Goal: Transaction & Acquisition: Book appointment/travel/reservation

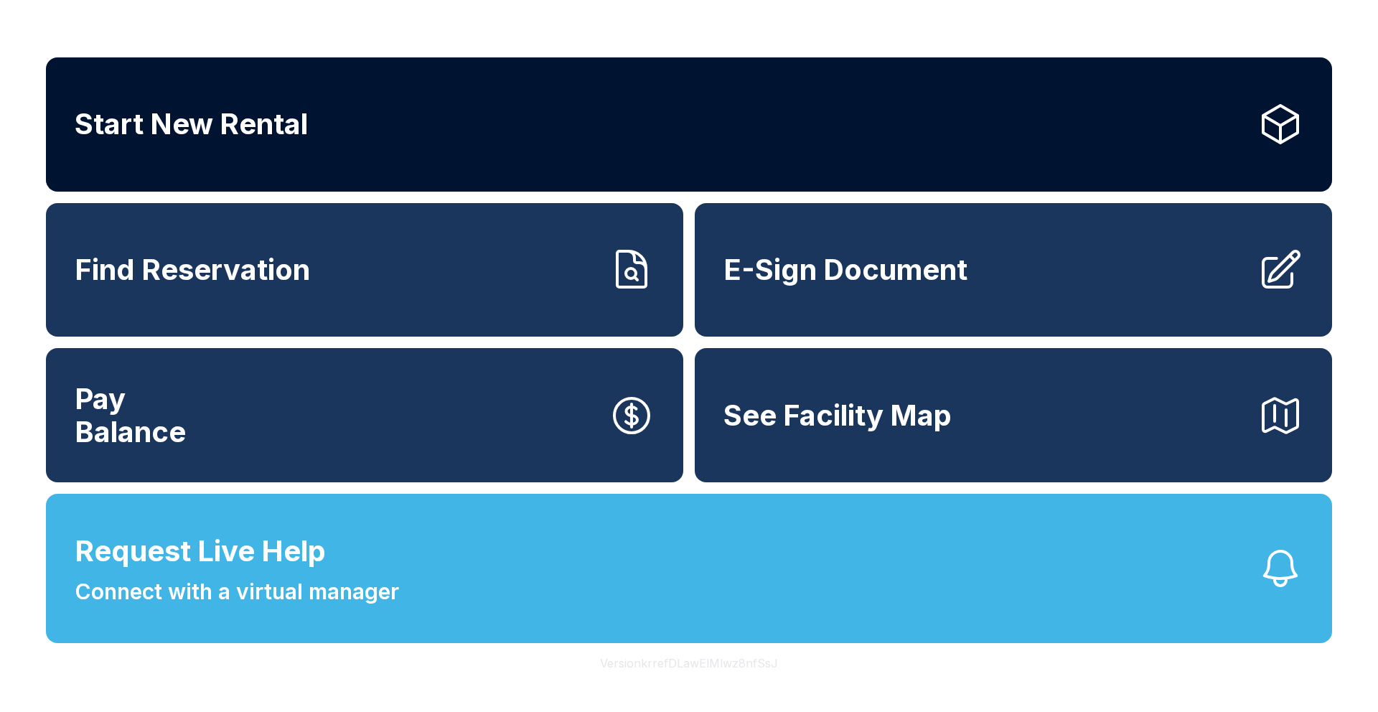
click at [460, 166] on link "Start New Rental" at bounding box center [689, 124] width 1287 height 134
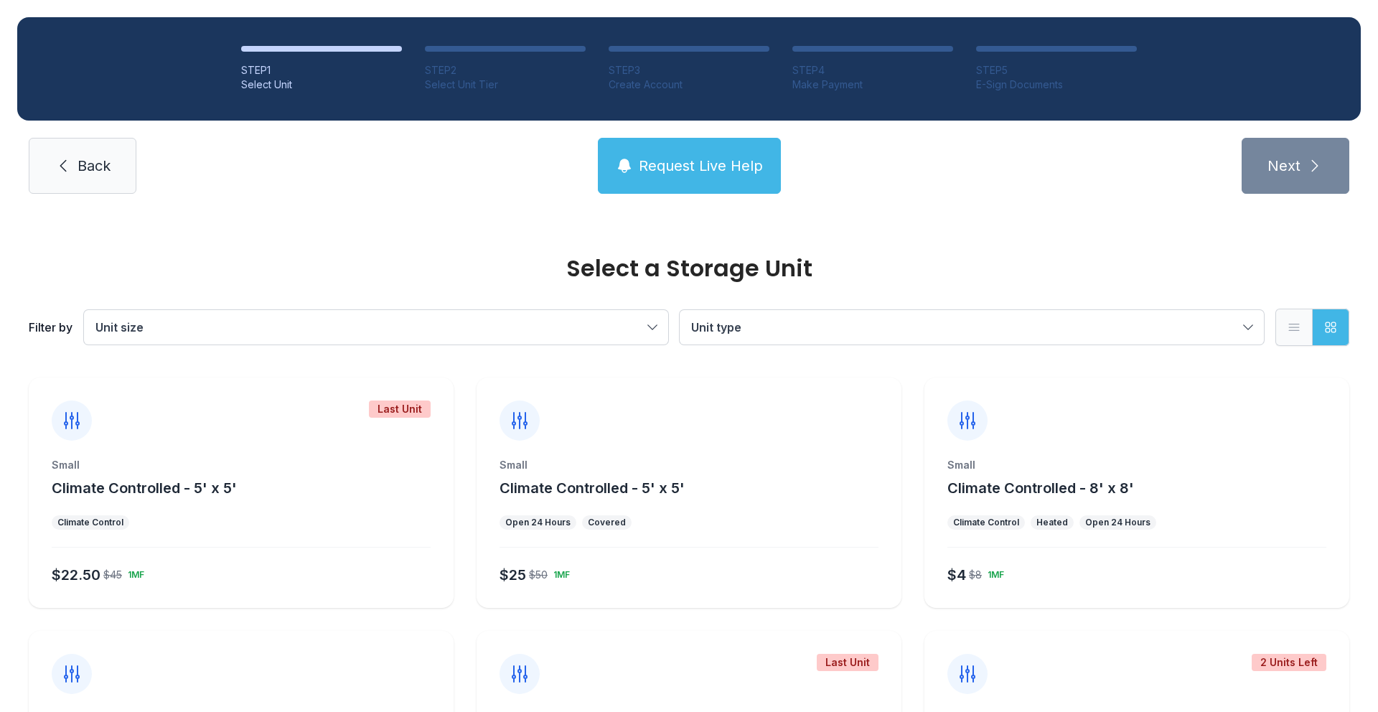
click at [1299, 334] on icon "button" at bounding box center [1294, 327] width 14 height 14
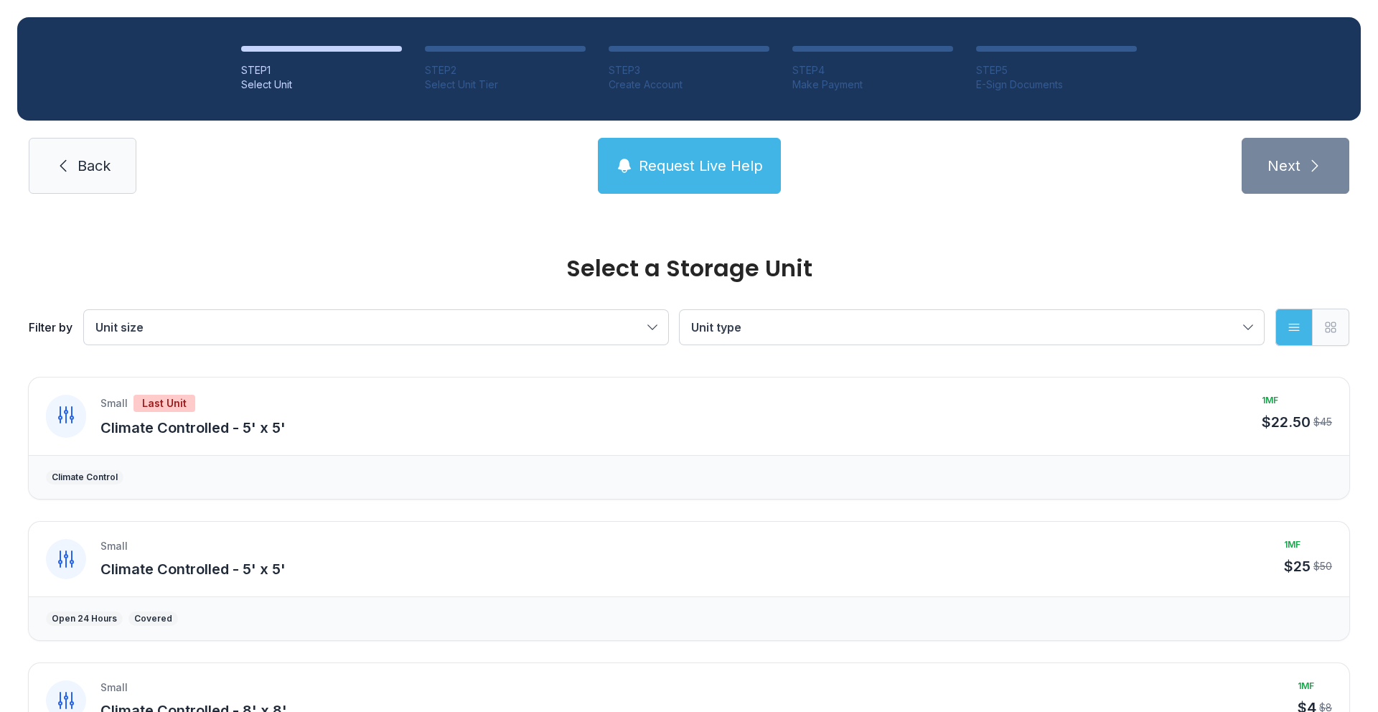
click at [1332, 332] on icon "button" at bounding box center [1331, 327] width 10 height 10
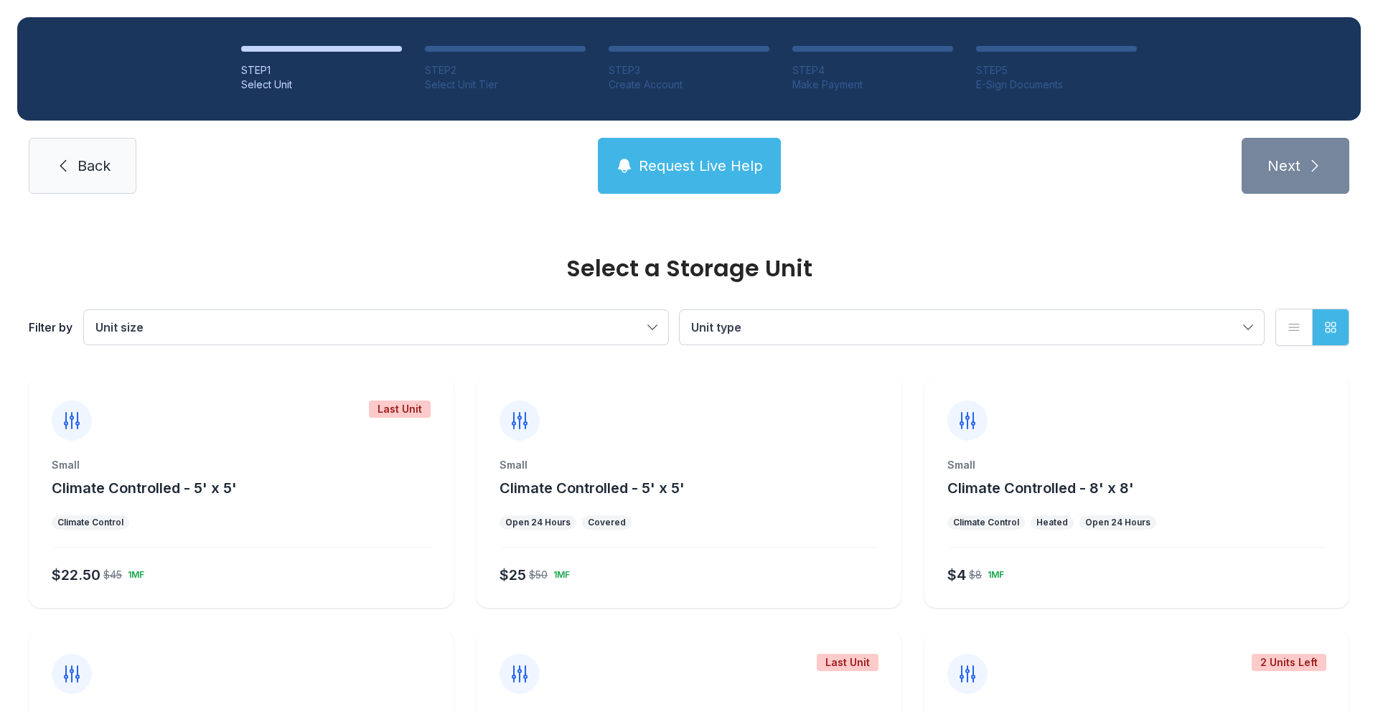
click at [750, 330] on span "Unit type" at bounding box center [964, 327] width 547 height 17
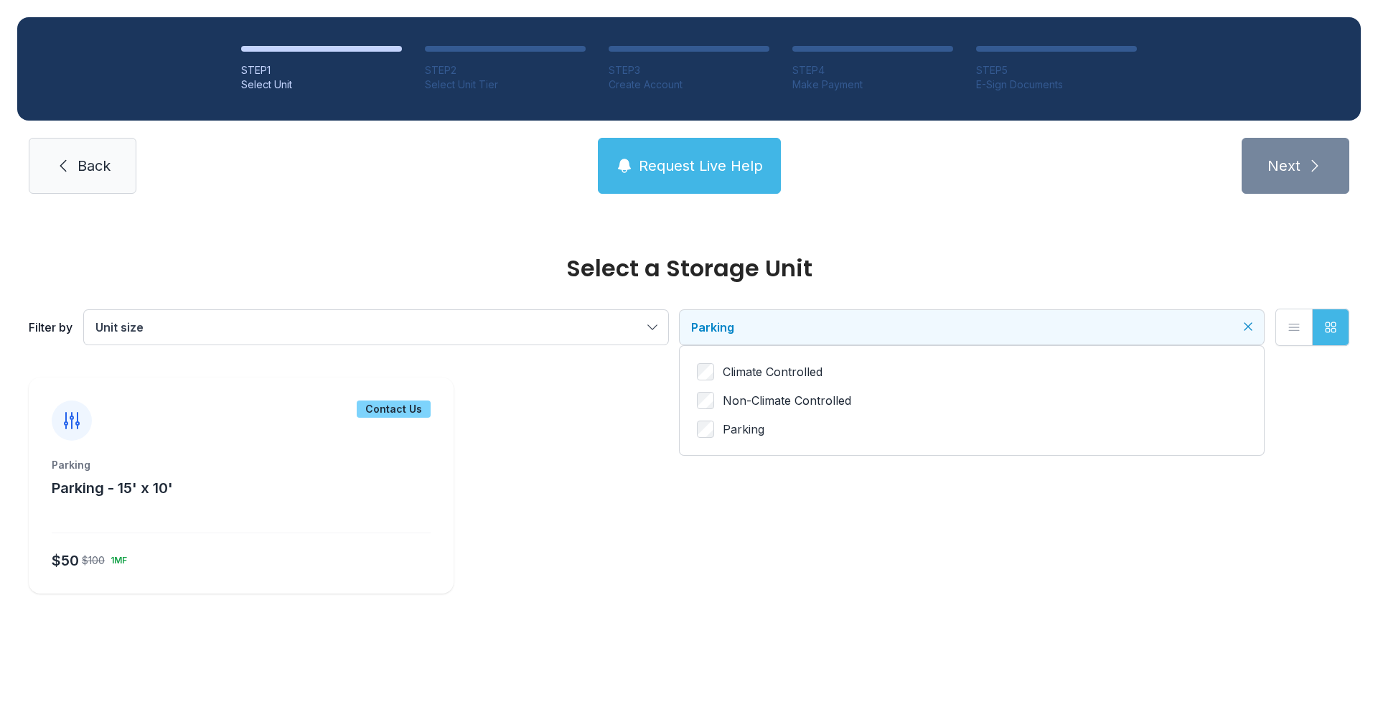
click at [807, 243] on div "Select a Storage Unit Filter by Unit size Parking Climate Controlled Non-Climat…" at bounding box center [689, 293] width 1327 height 164
click at [237, 492] on div "Parking Parking - 15' x 10'" at bounding box center [241, 478] width 379 height 40
click at [333, 415] on div "Contact Us" at bounding box center [241, 409] width 425 height 63
click at [389, 408] on div "Contact Us" at bounding box center [394, 409] width 74 height 17
click at [103, 503] on div "Parking Parking - 15' x 10' $50 $100 1MF" at bounding box center [241, 526] width 425 height 136
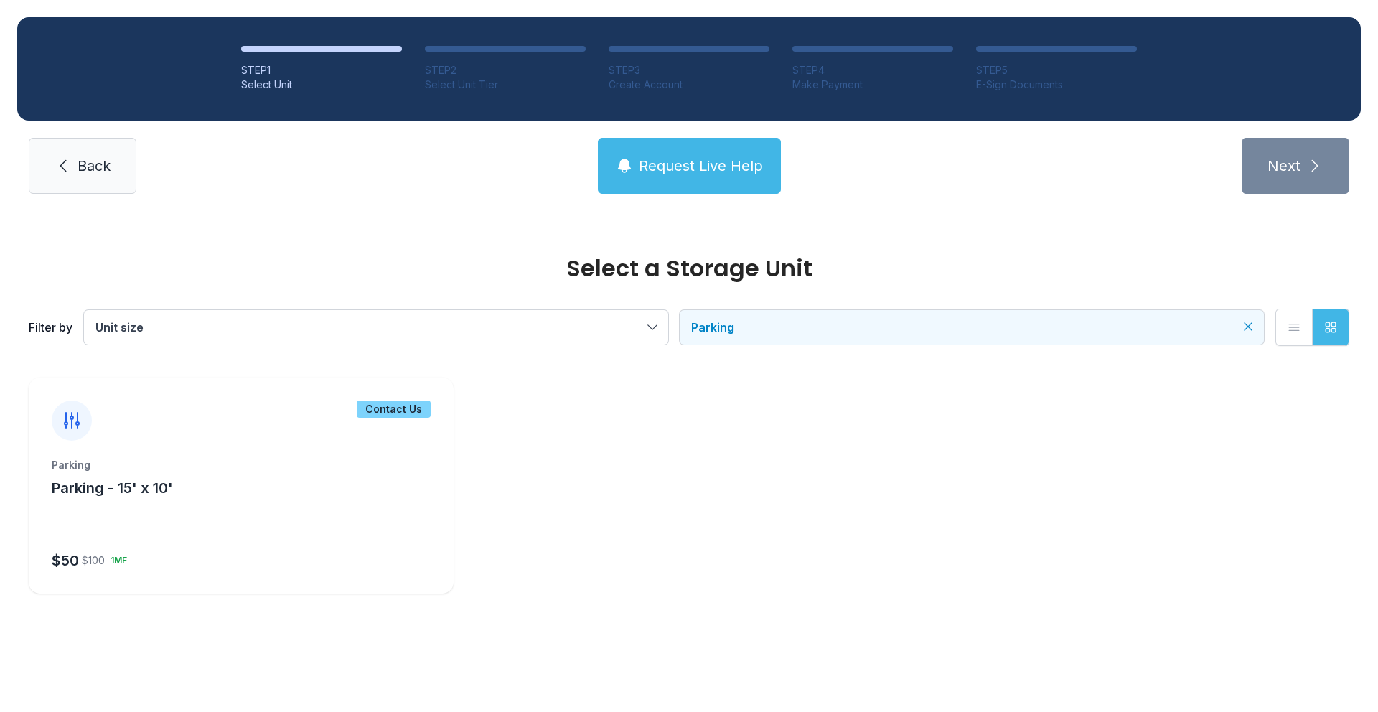
click at [103, 503] on div "Parking Parking - 15' x 10' $50 $100 1MF" at bounding box center [241, 526] width 425 height 136
click at [77, 431] on icon at bounding box center [71, 420] width 23 height 23
click at [121, 465] on div "Parking" at bounding box center [241, 465] width 379 height 14
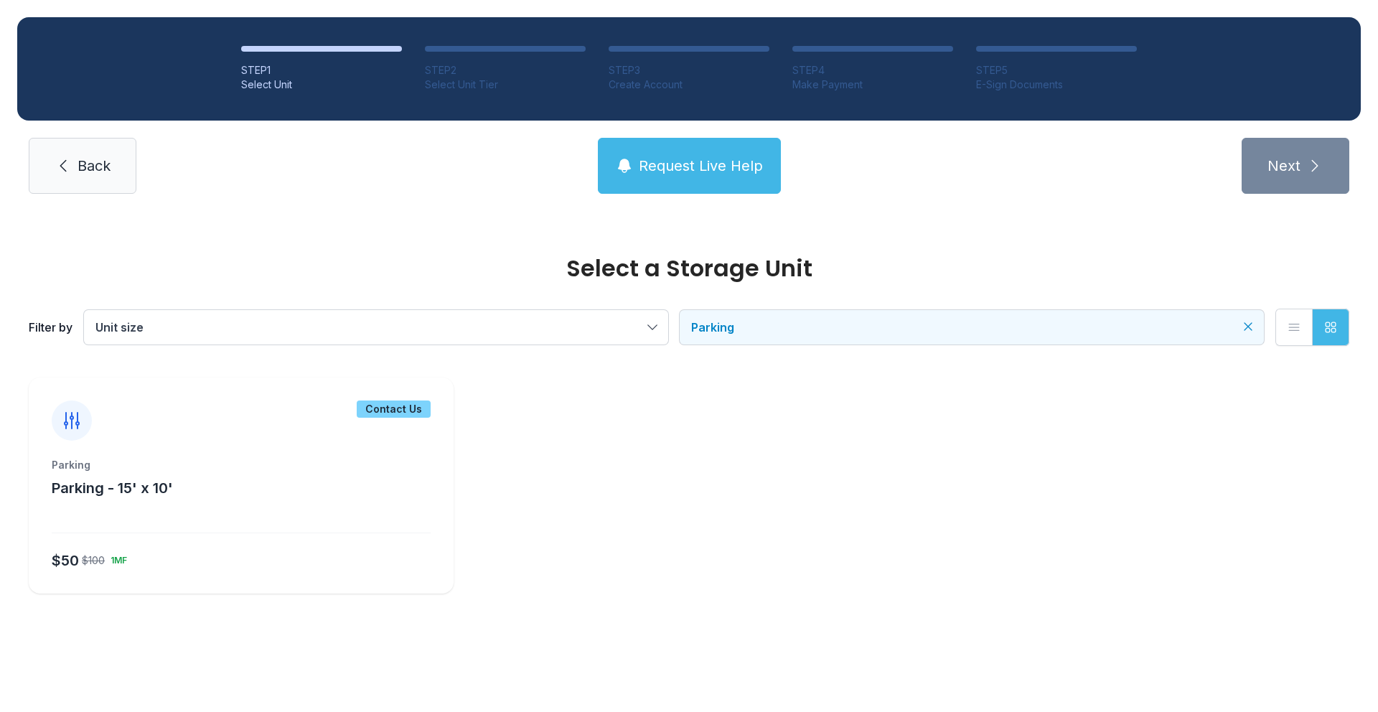
click at [121, 465] on div "Parking" at bounding box center [241, 465] width 379 height 14
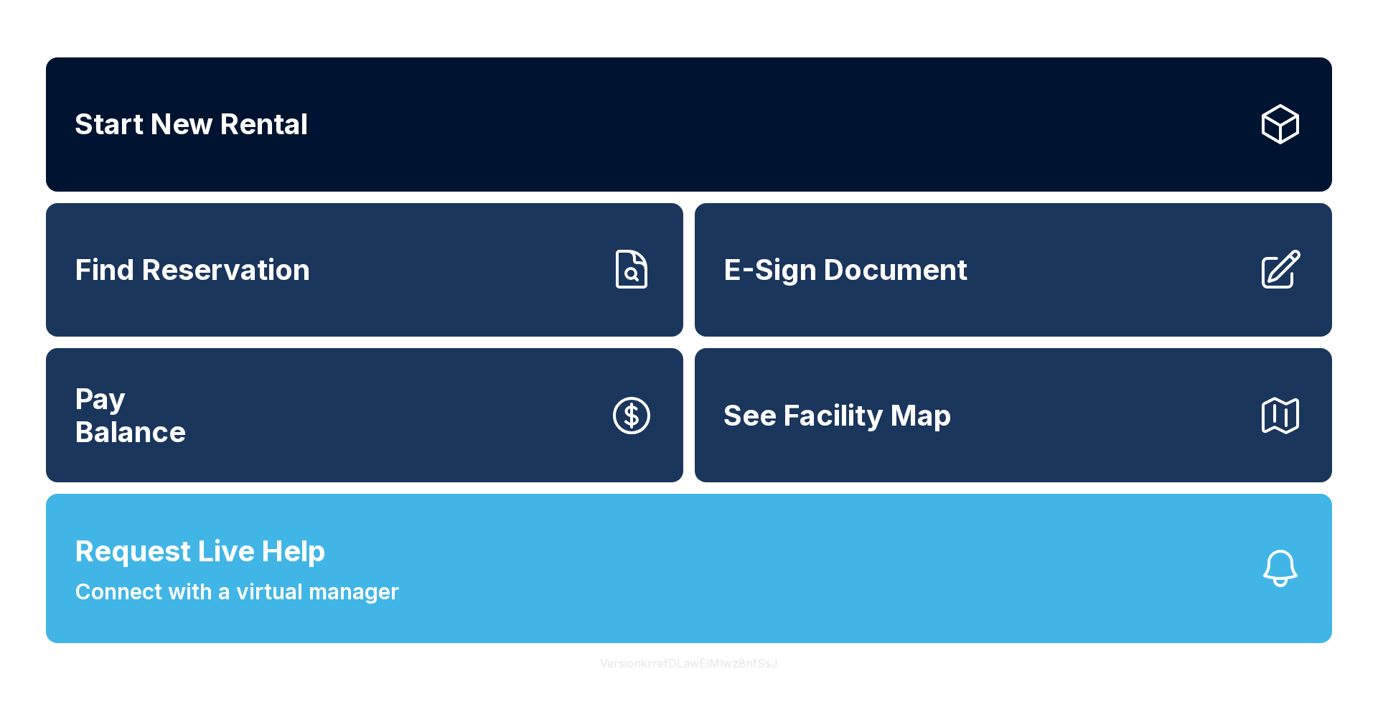
click at [424, 146] on link "Start New Rental" at bounding box center [689, 124] width 1287 height 134
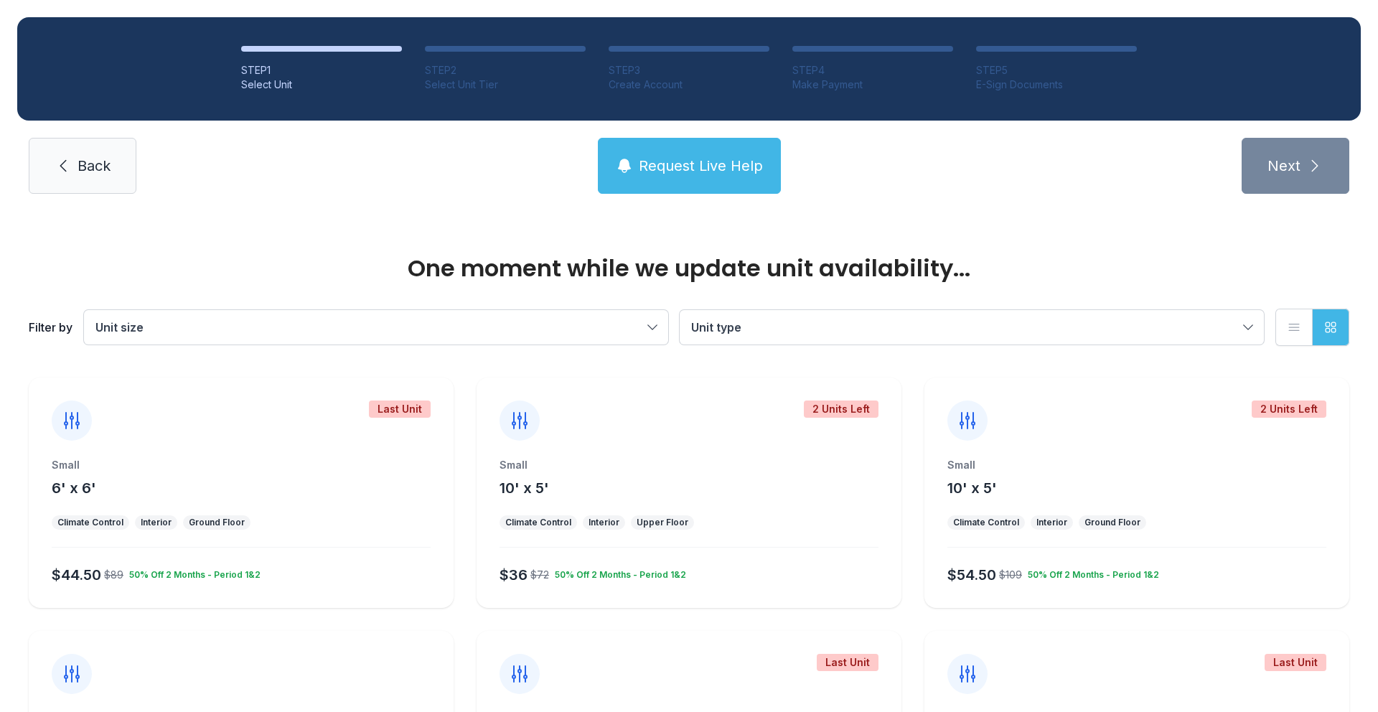
click at [734, 330] on span "Unit type" at bounding box center [716, 327] width 50 height 14
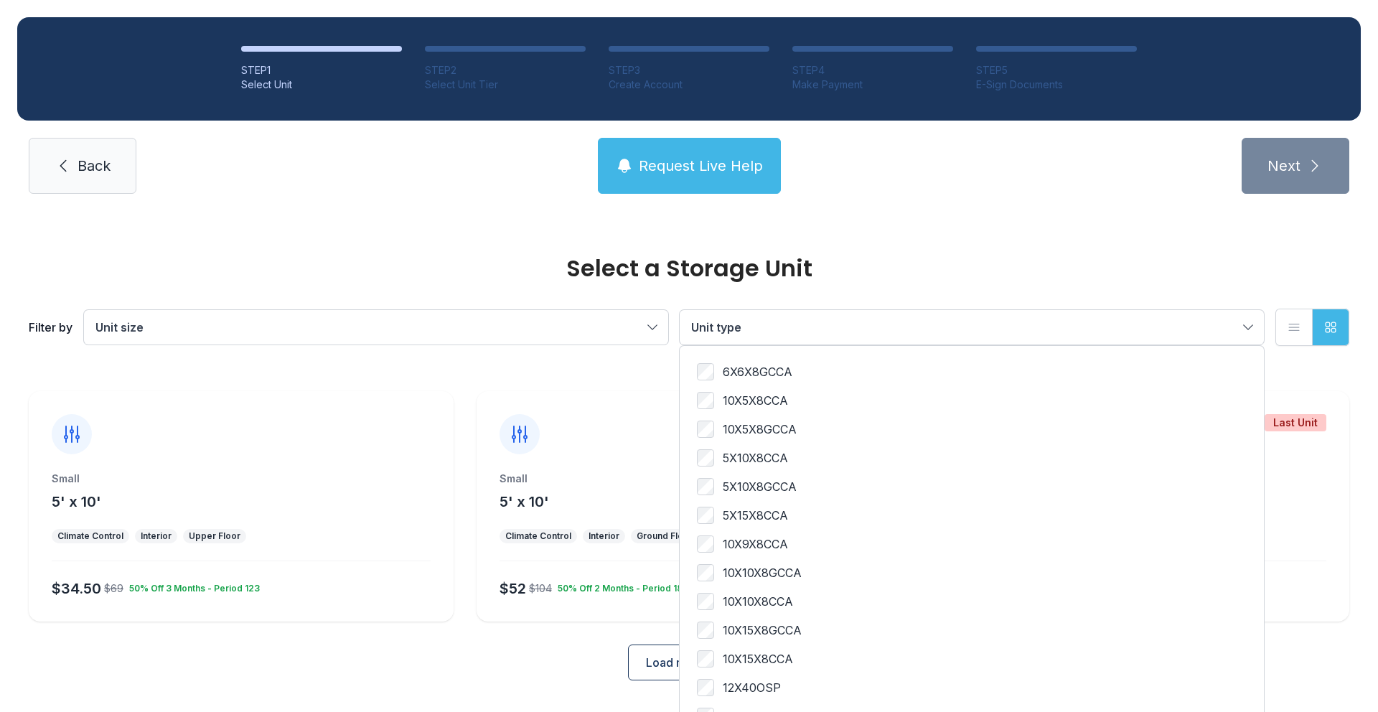
scroll to position [213, 0]
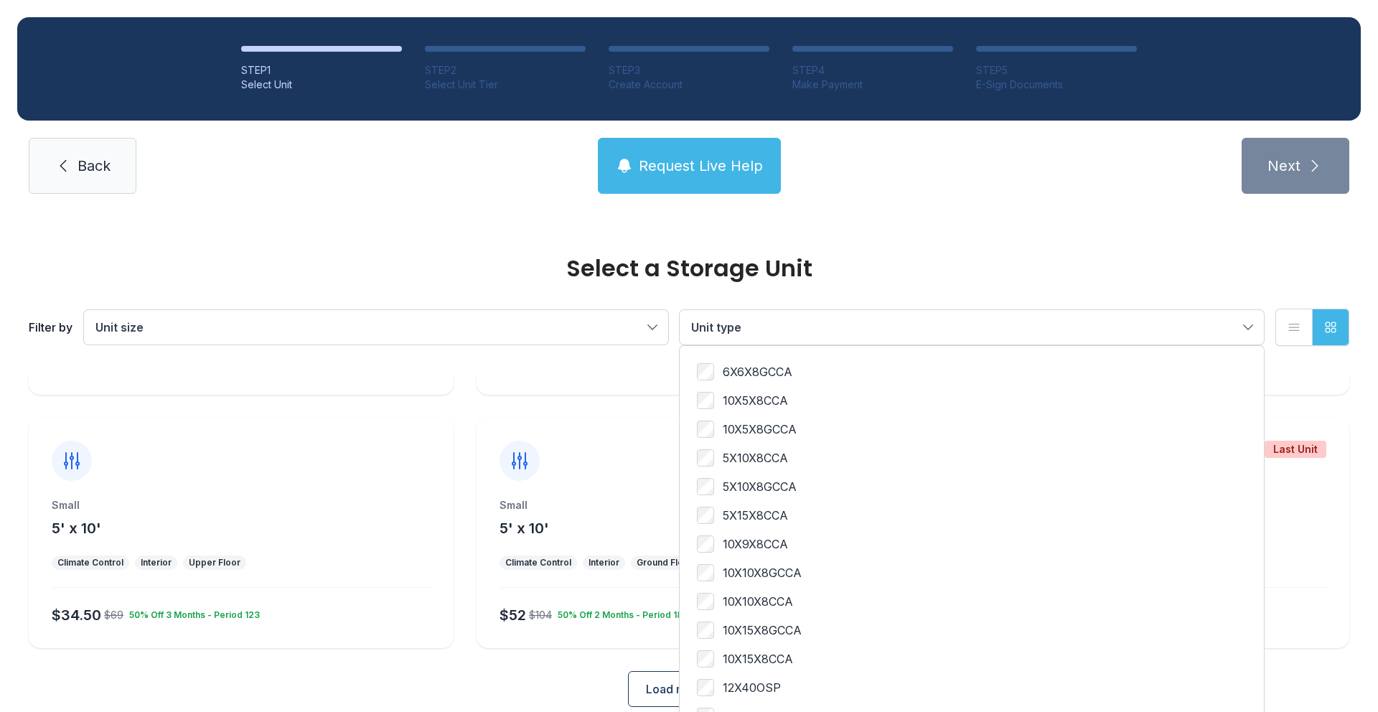
click at [467, 531] on ul "Last Unit Small 6' x 6' Climate Control Interior Ground Floor $44.50 $89 50% Of…" at bounding box center [689, 406] width 1321 height 484
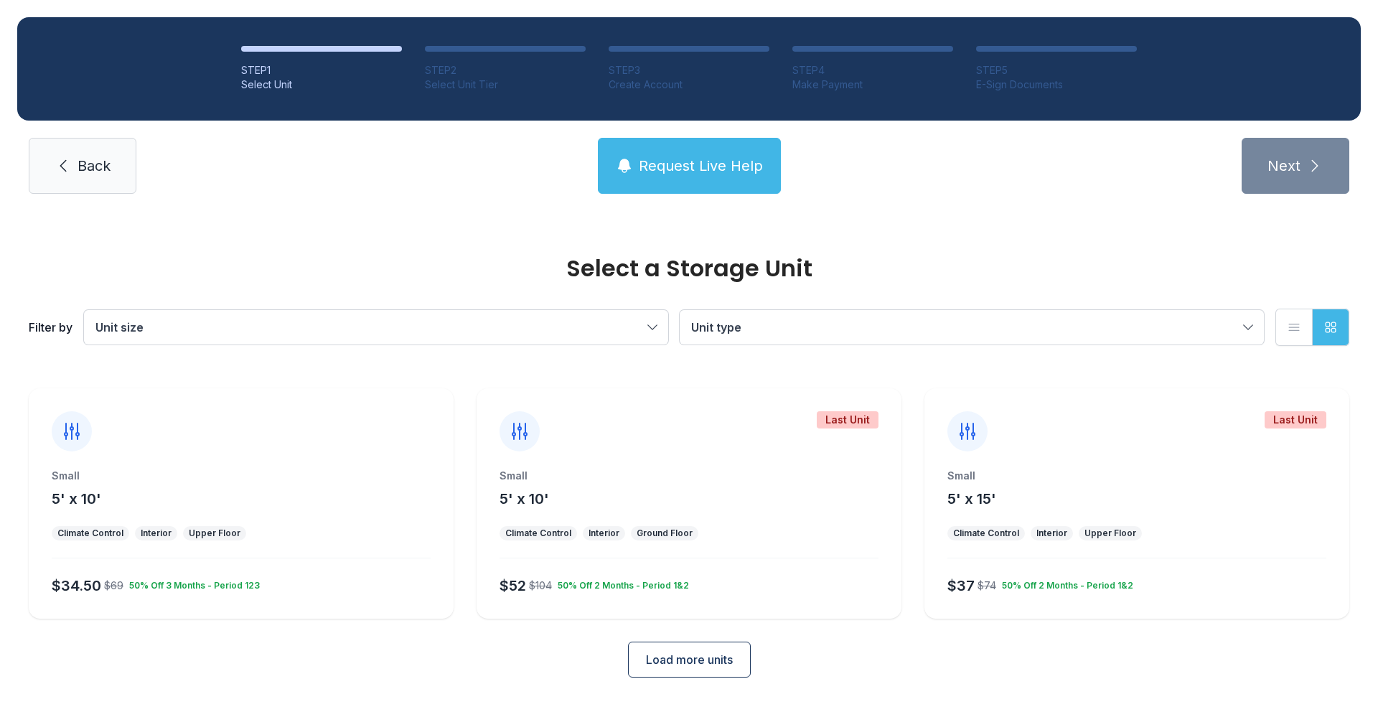
scroll to position [266, 0]
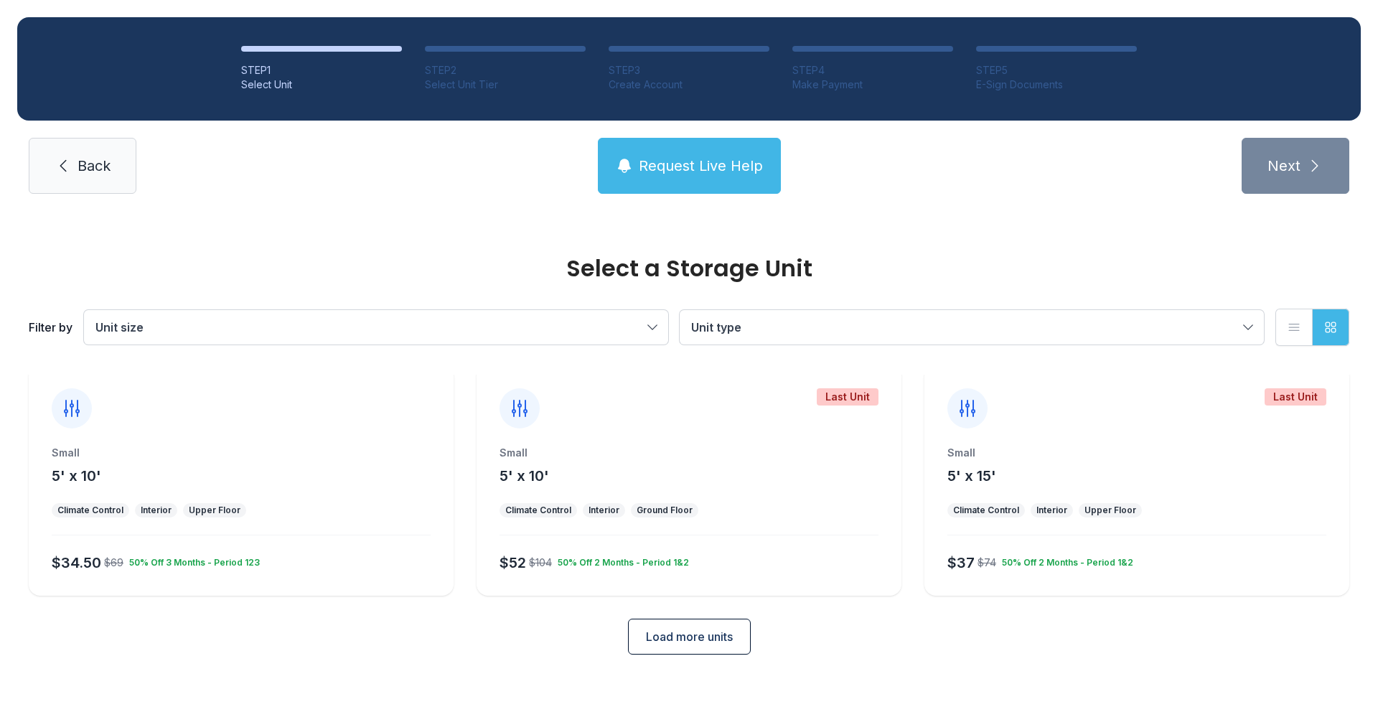
click at [658, 643] on span "Load more units" at bounding box center [689, 636] width 87 height 17
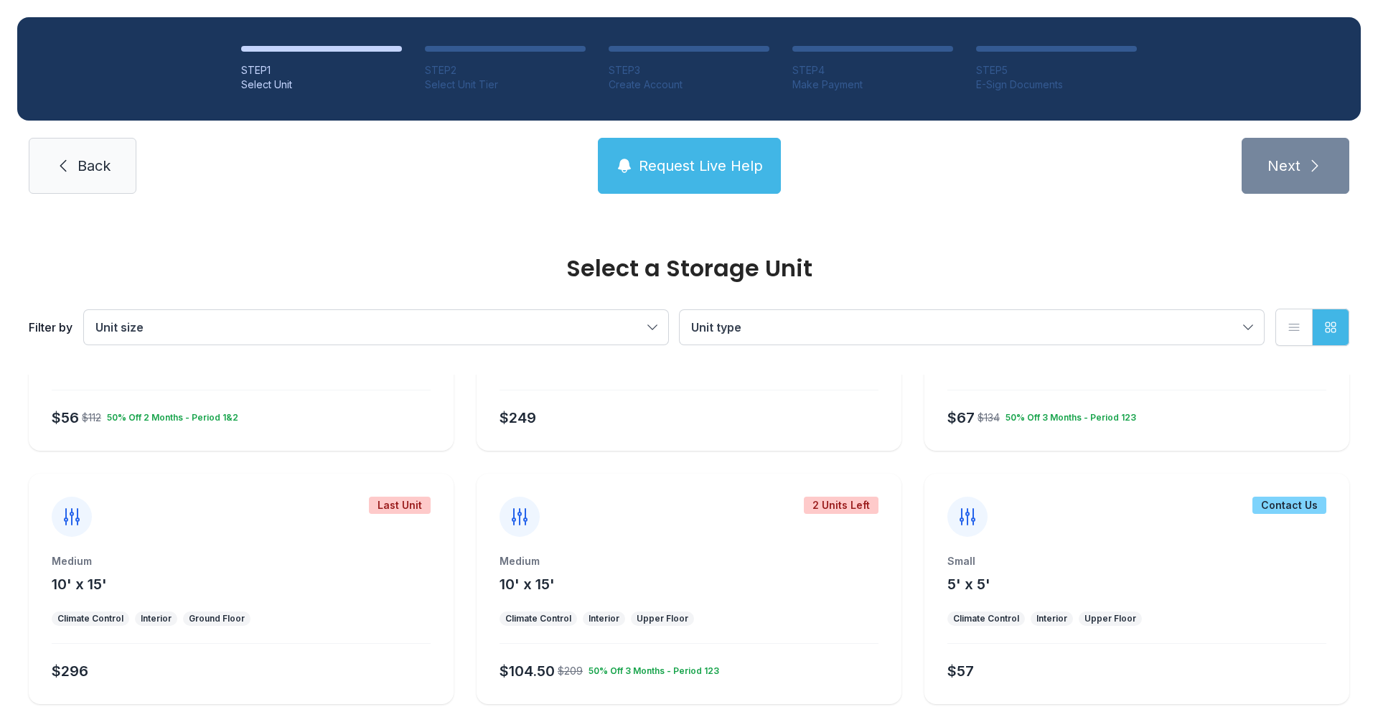
scroll to position [772, 0]
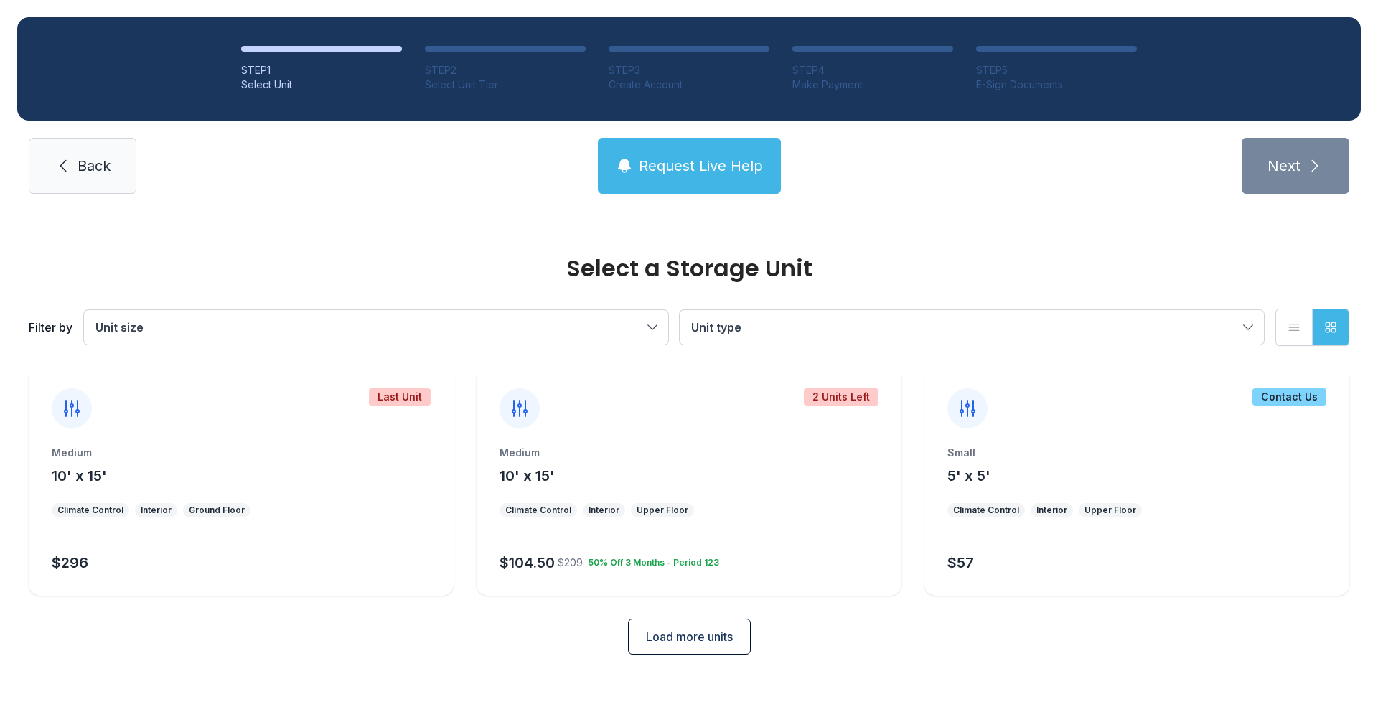
click at [665, 638] on span "Load more units" at bounding box center [689, 636] width 87 height 17
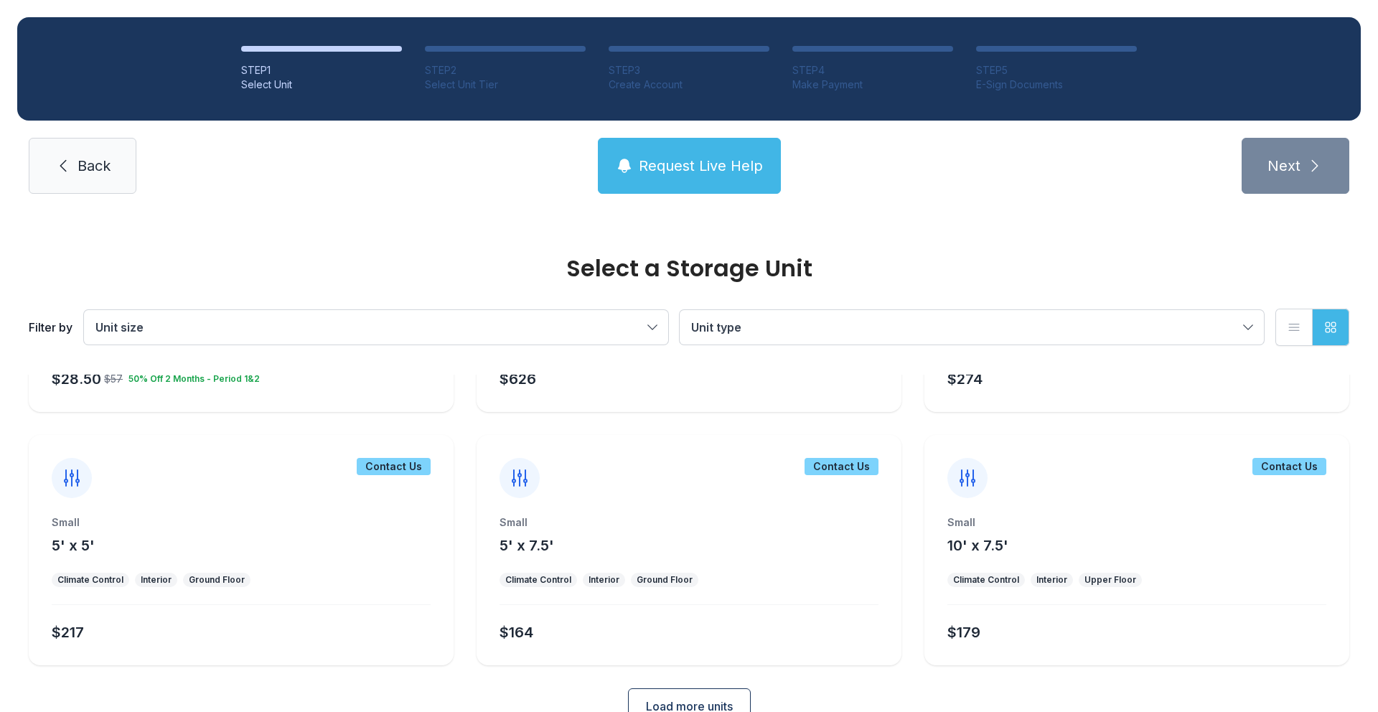
scroll to position [1279, 0]
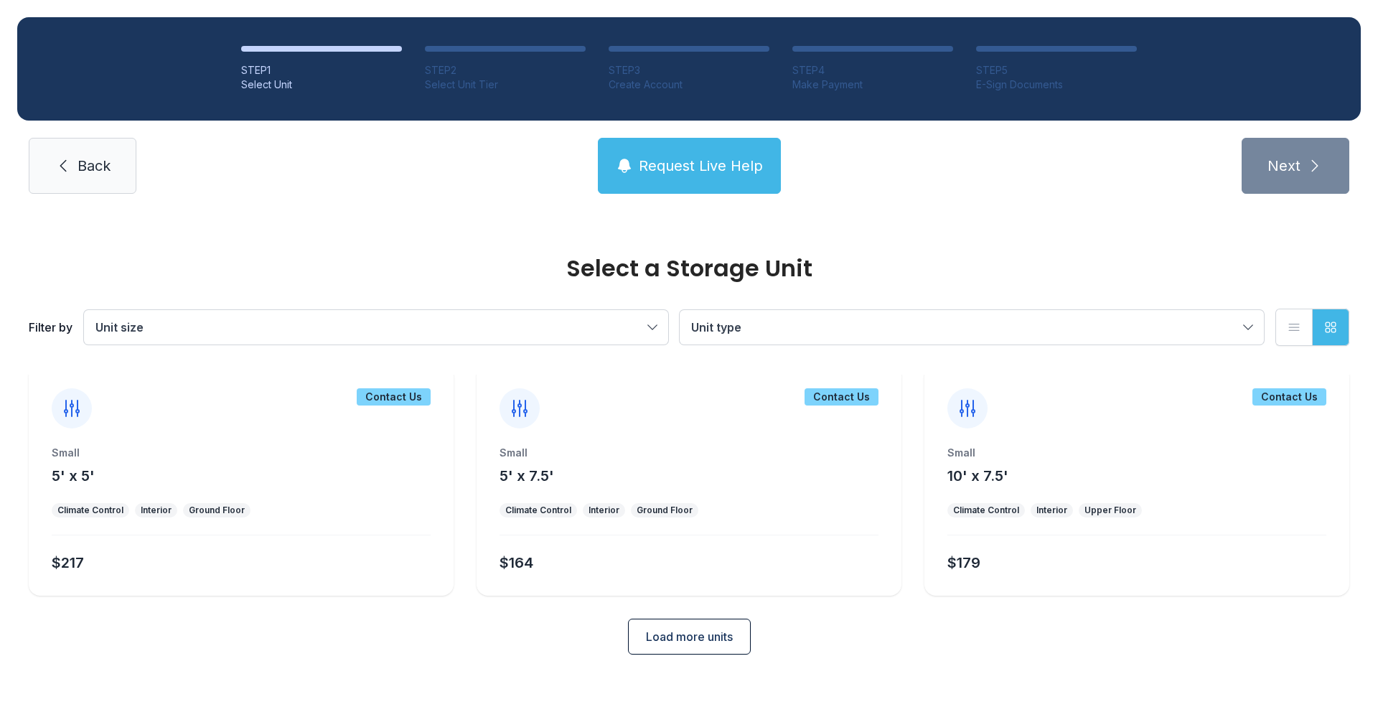
click at [686, 642] on span "Load more units" at bounding box center [689, 636] width 87 height 17
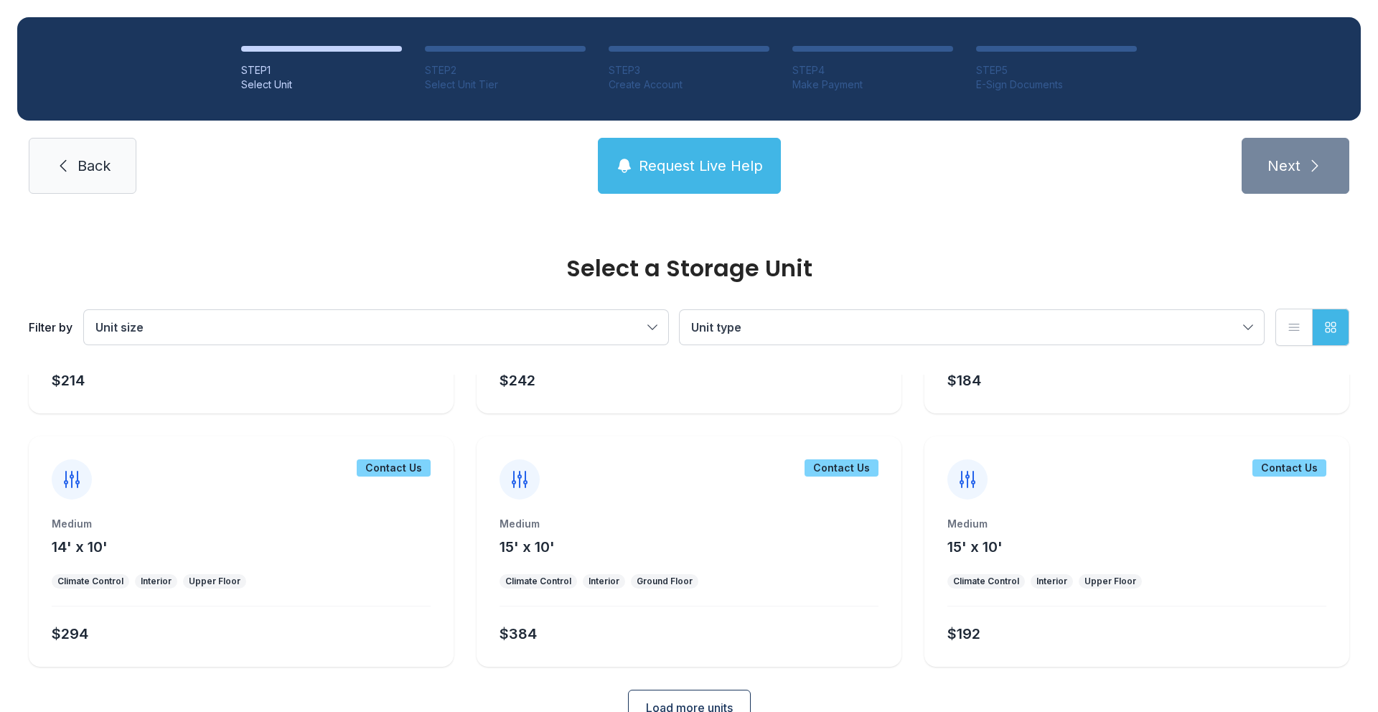
scroll to position [1786, 0]
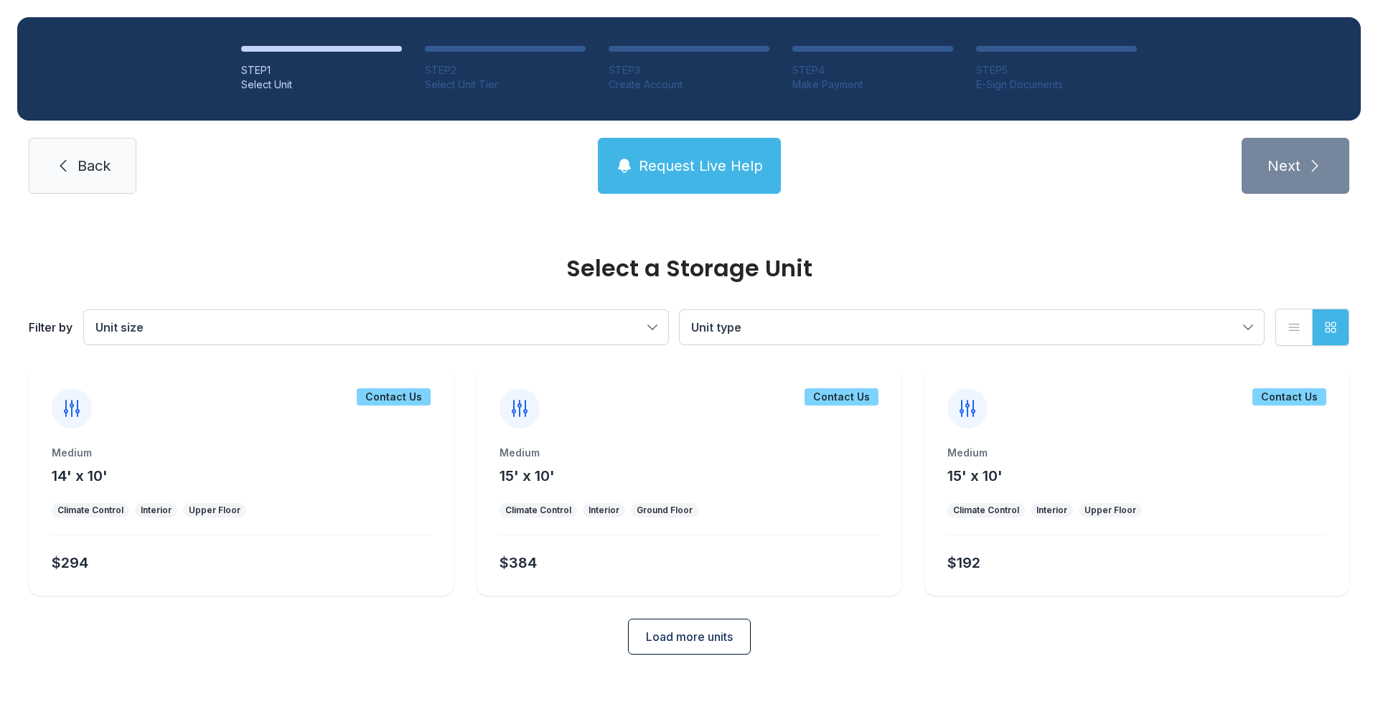
click at [674, 635] on span "Load more units" at bounding box center [689, 636] width 87 height 17
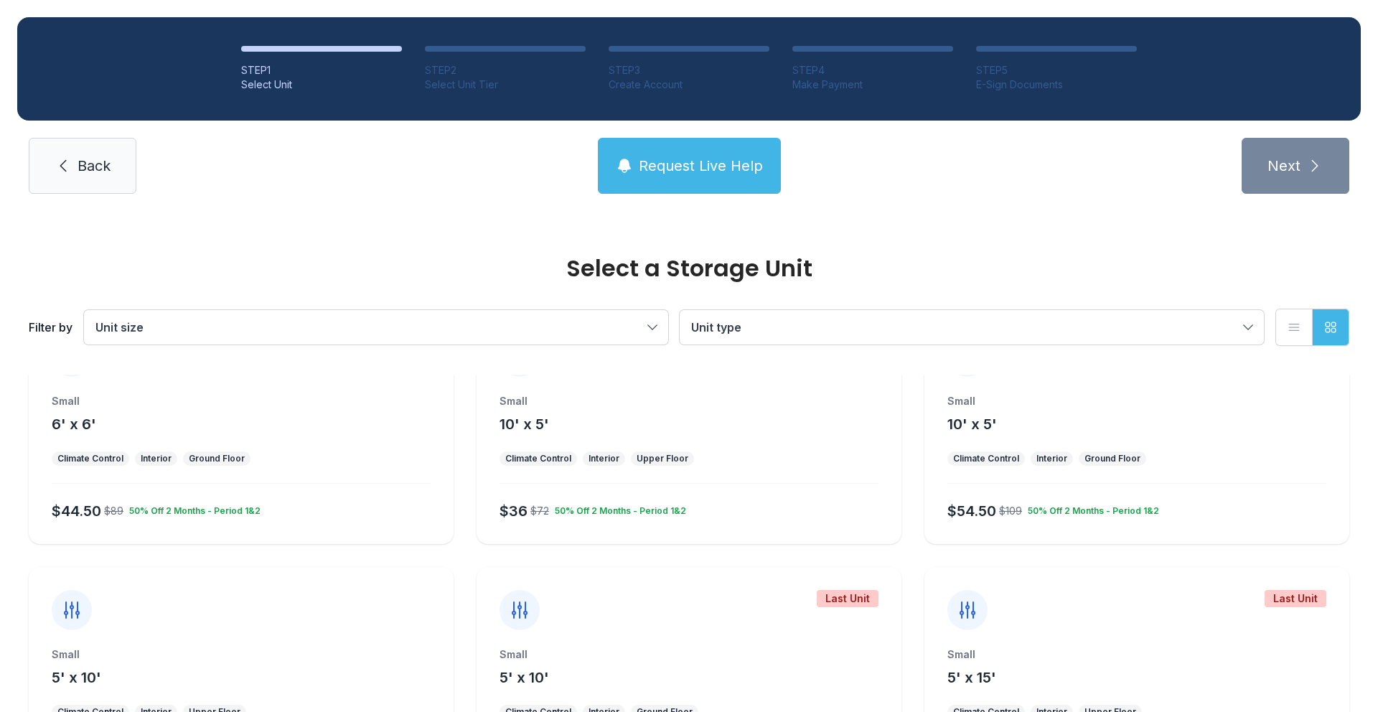
scroll to position [0, 0]
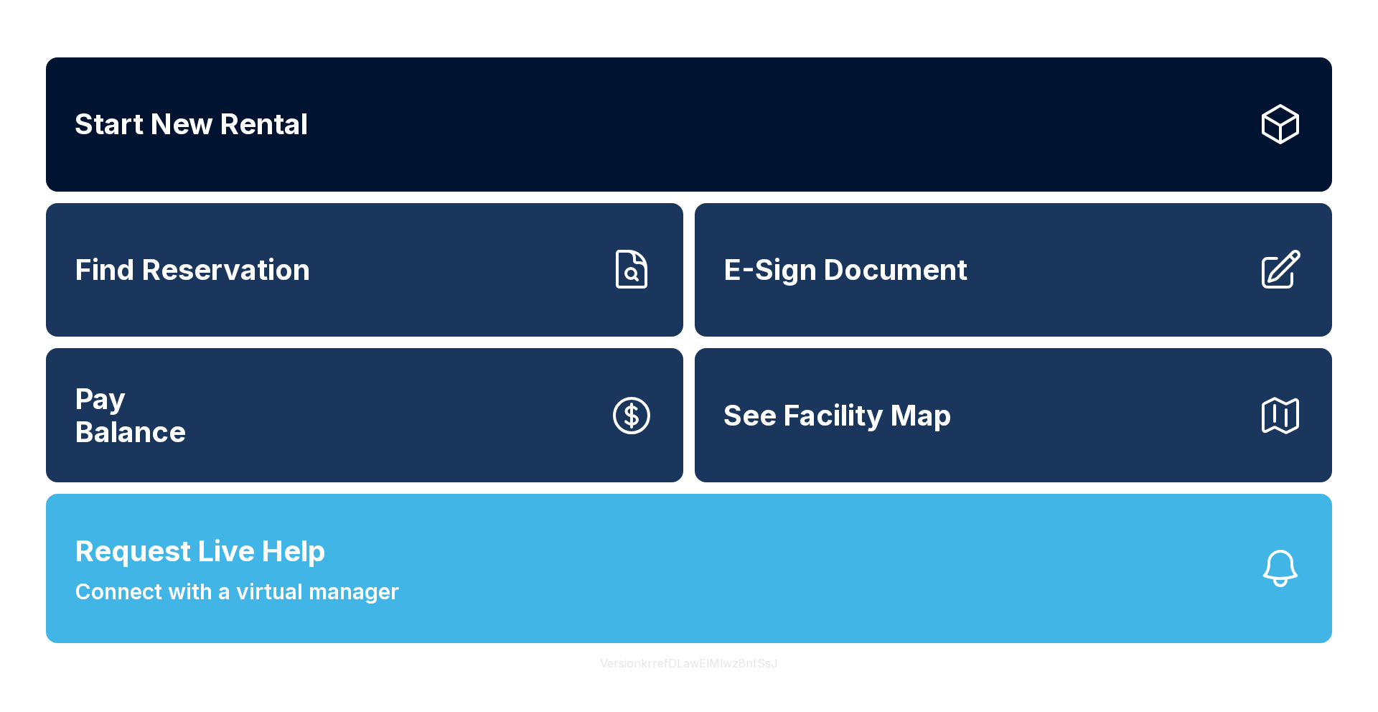
click at [444, 117] on link "Start New Rental" at bounding box center [689, 124] width 1287 height 134
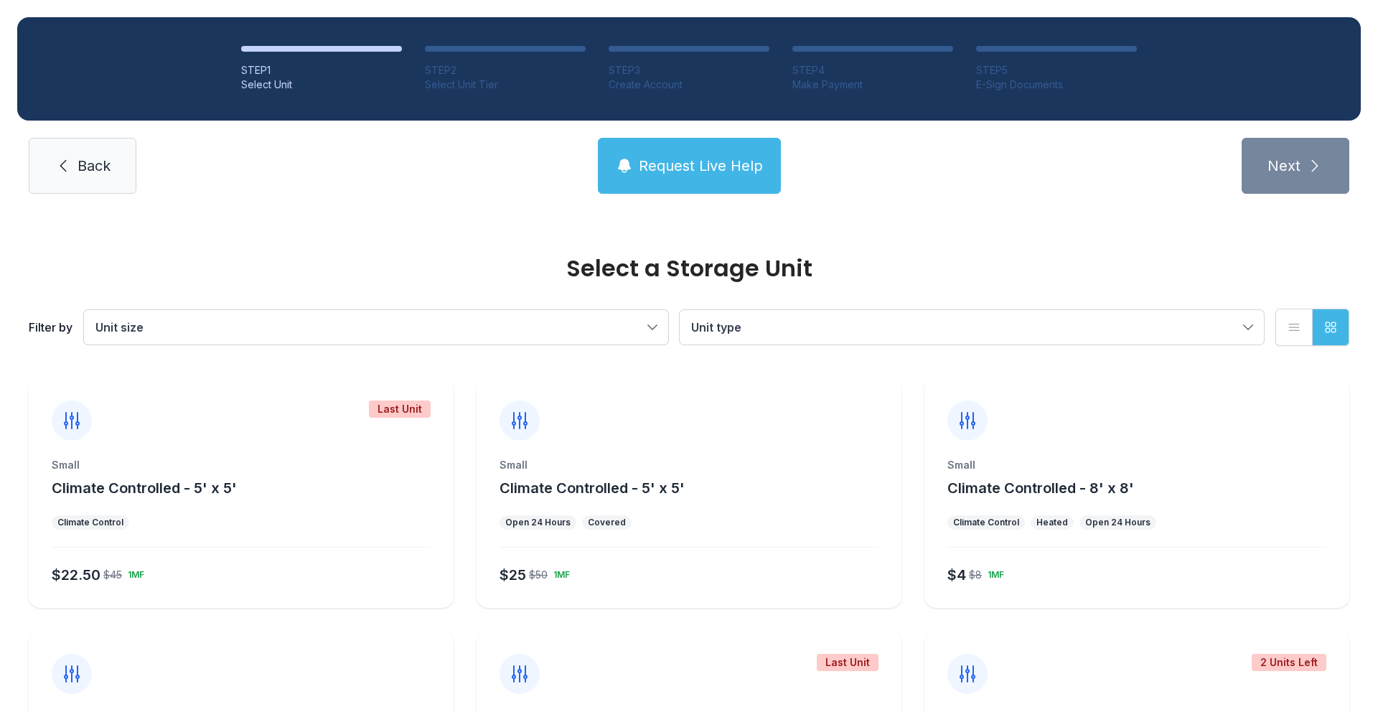
click at [599, 475] on div "Small Climate Controlled - 5' x 5'" at bounding box center [689, 478] width 379 height 40
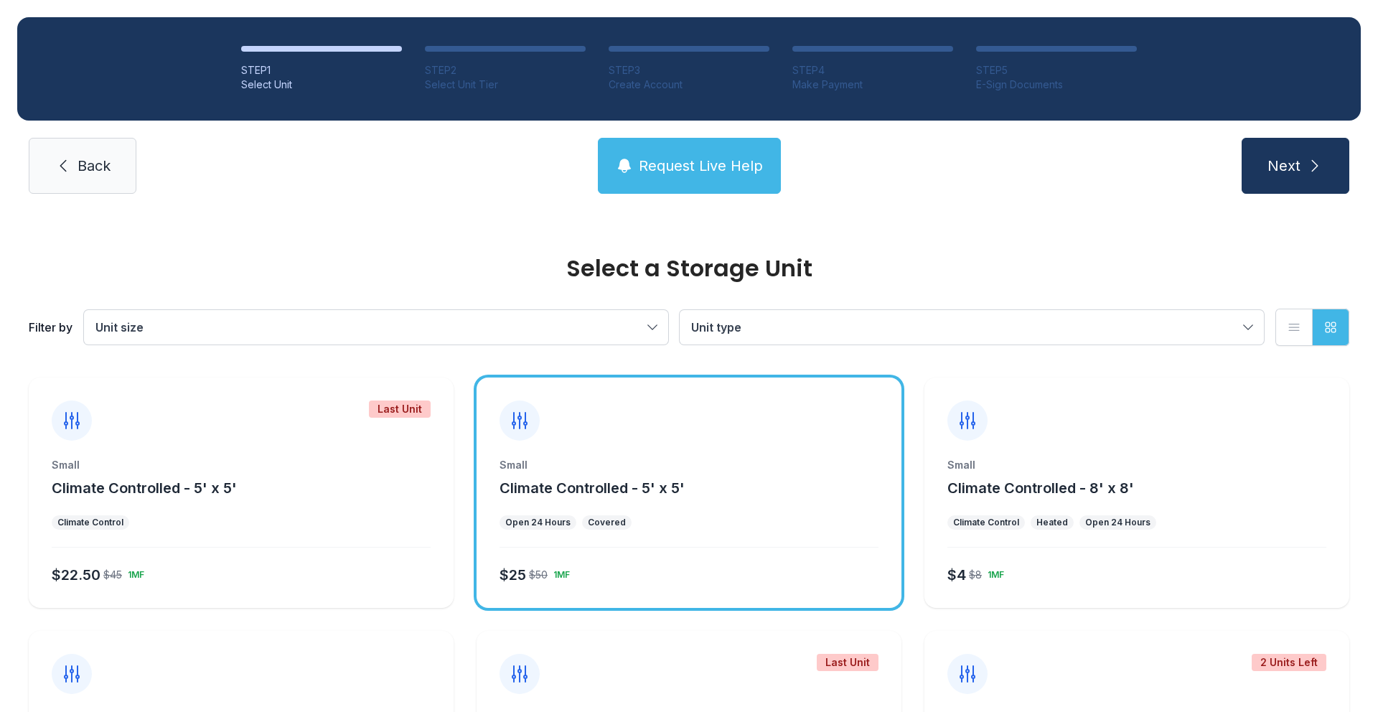
click at [625, 483] on span "Climate Controlled - 5' x 5'" at bounding box center [592, 488] width 185 height 17
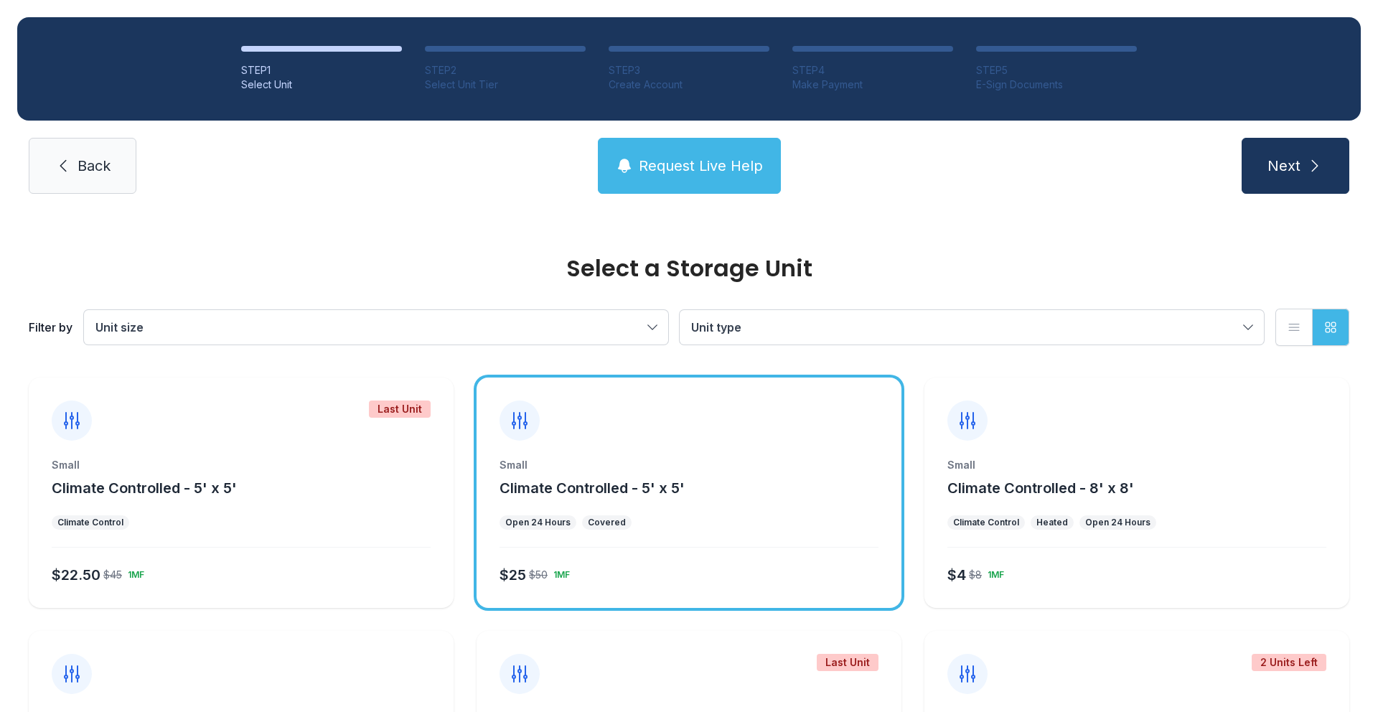
click at [625, 483] on span "Climate Controlled - 5' x 5'" at bounding box center [592, 488] width 185 height 17
click at [1271, 180] on button "Next" at bounding box center [1296, 166] width 108 height 56
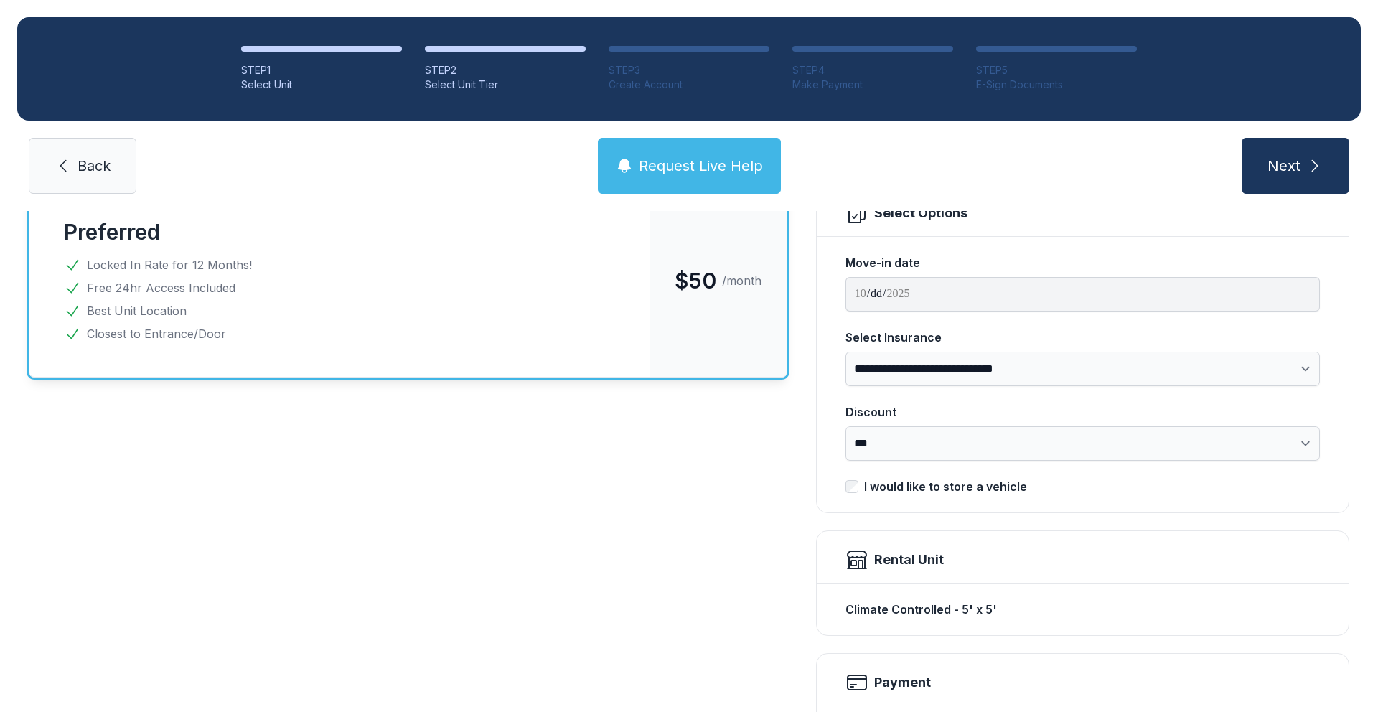
scroll to position [132, 0]
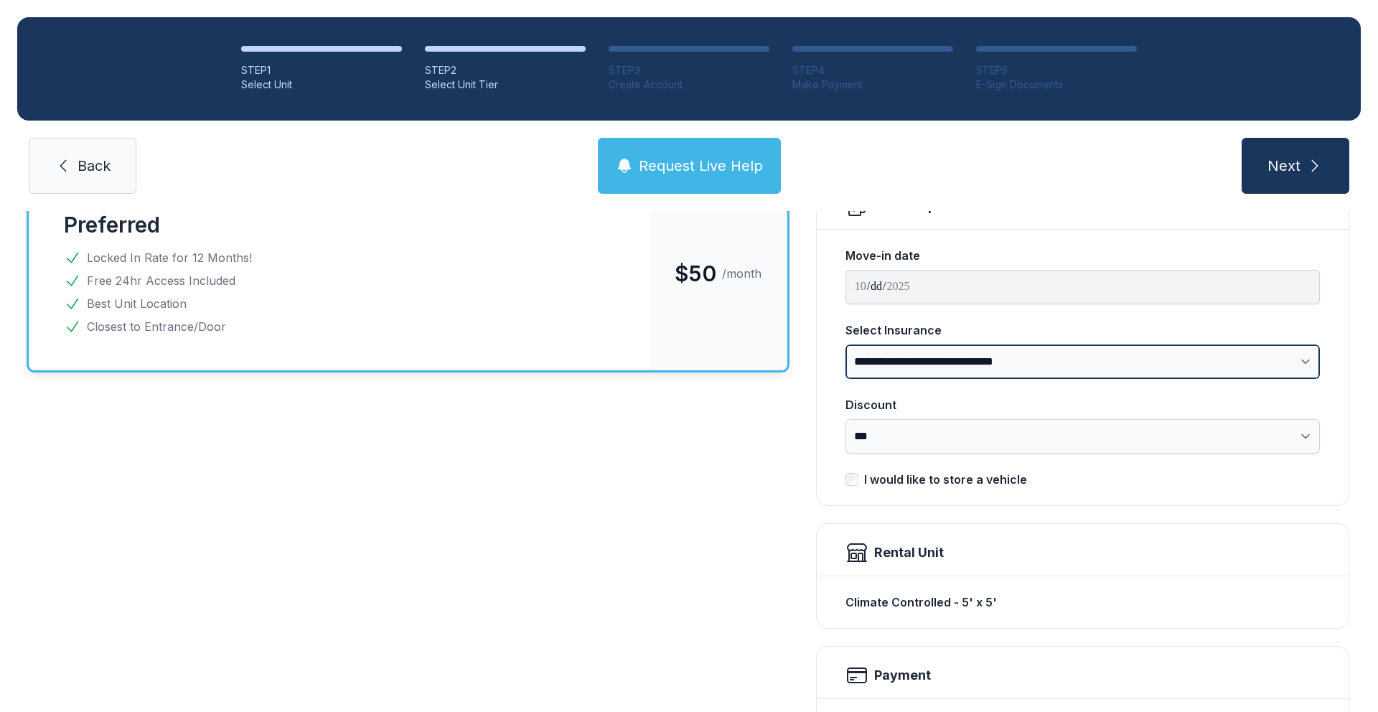
click at [945, 366] on select "**********" at bounding box center [1083, 362] width 475 height 34
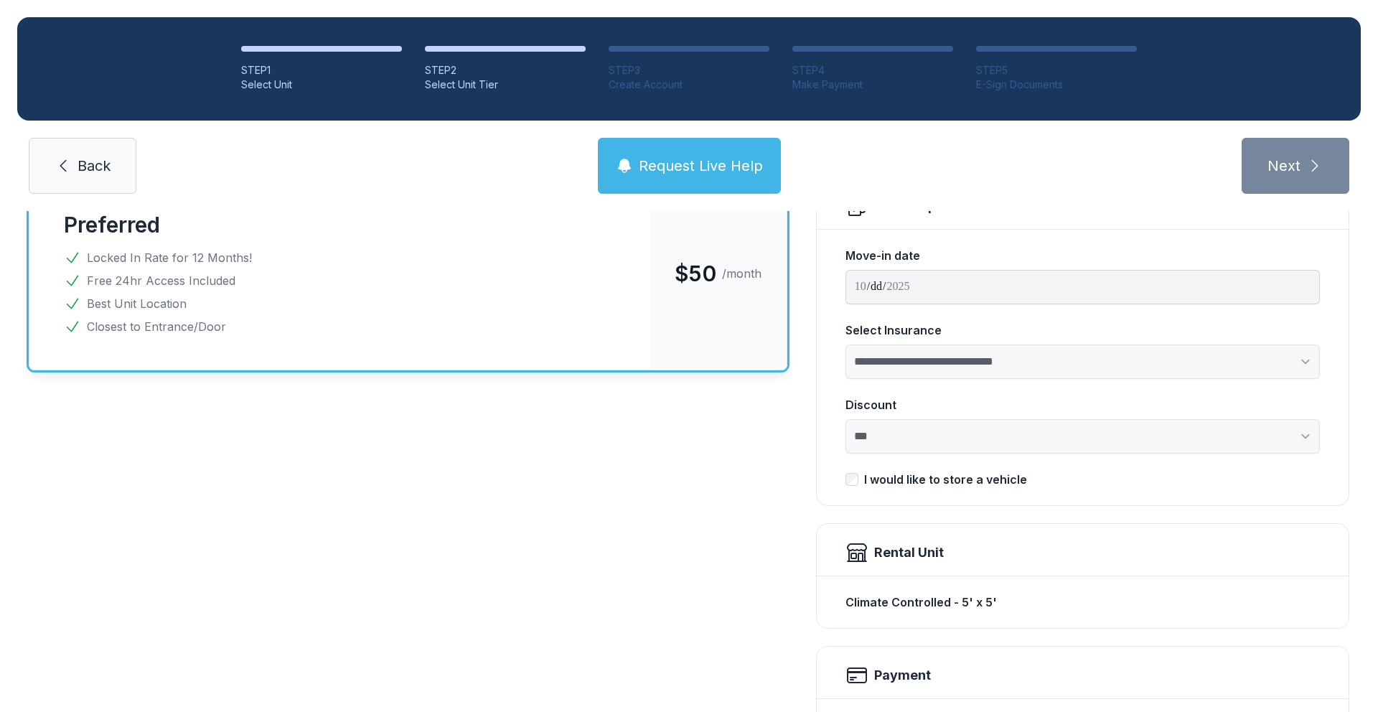
select select "**********"
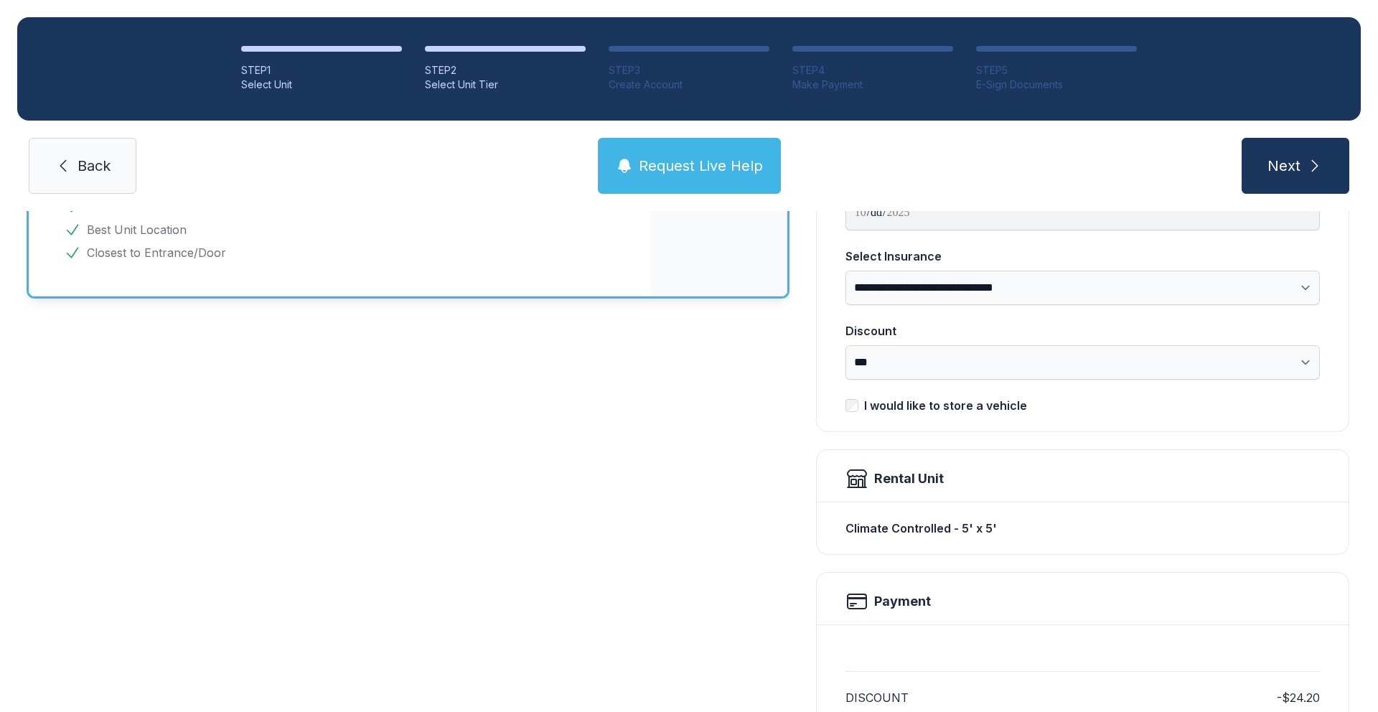
scroll to position [220, 0]
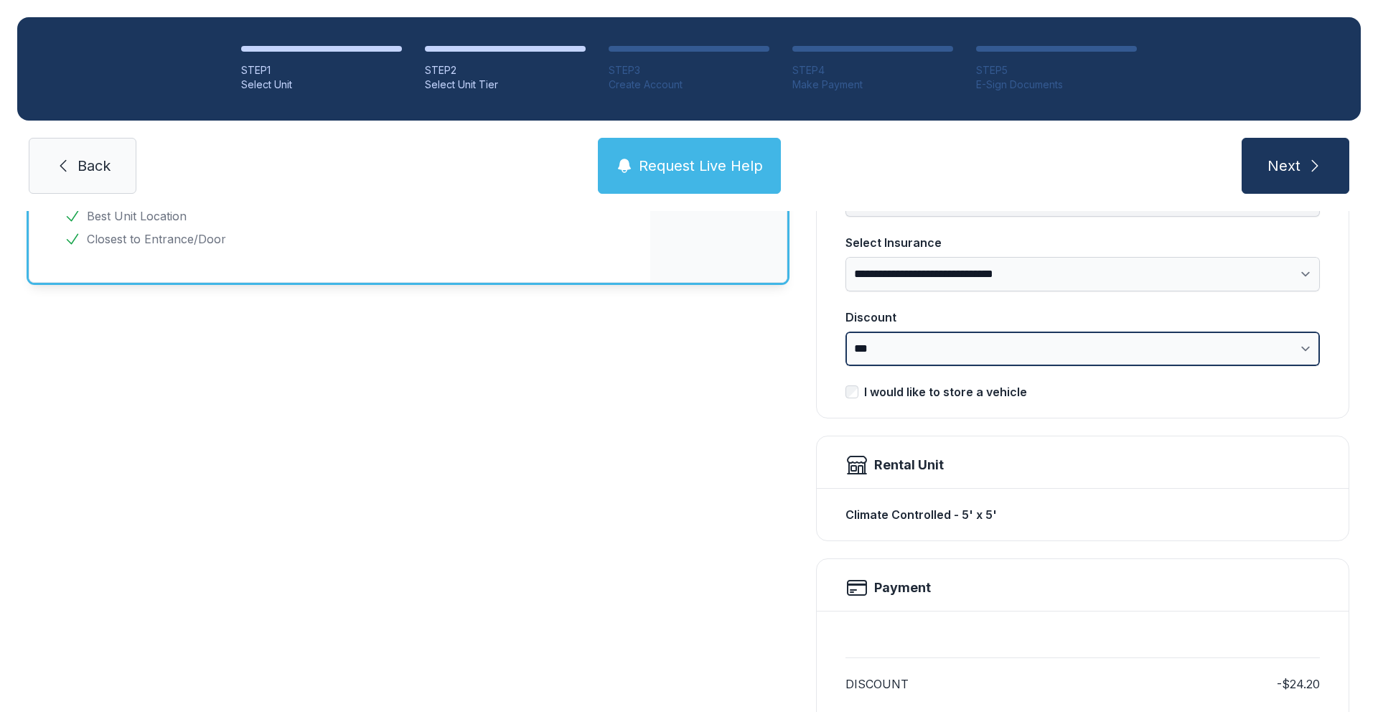
click at [873, 350] on select "**********" at bounding box center [1083, 349] width 475 height 34
click at [808, 350] on div "**********" at bounding box center [689, 519] width 1321 height 861
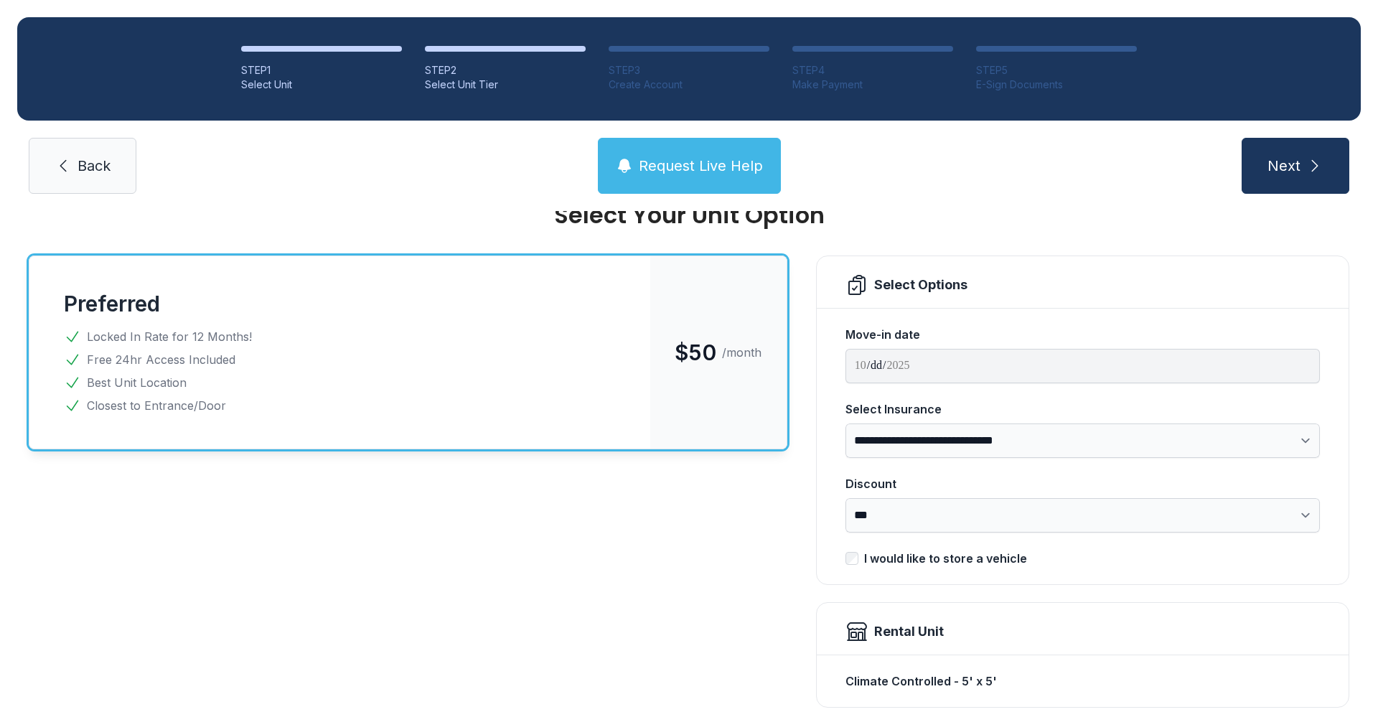
scroll to position [80, 0]
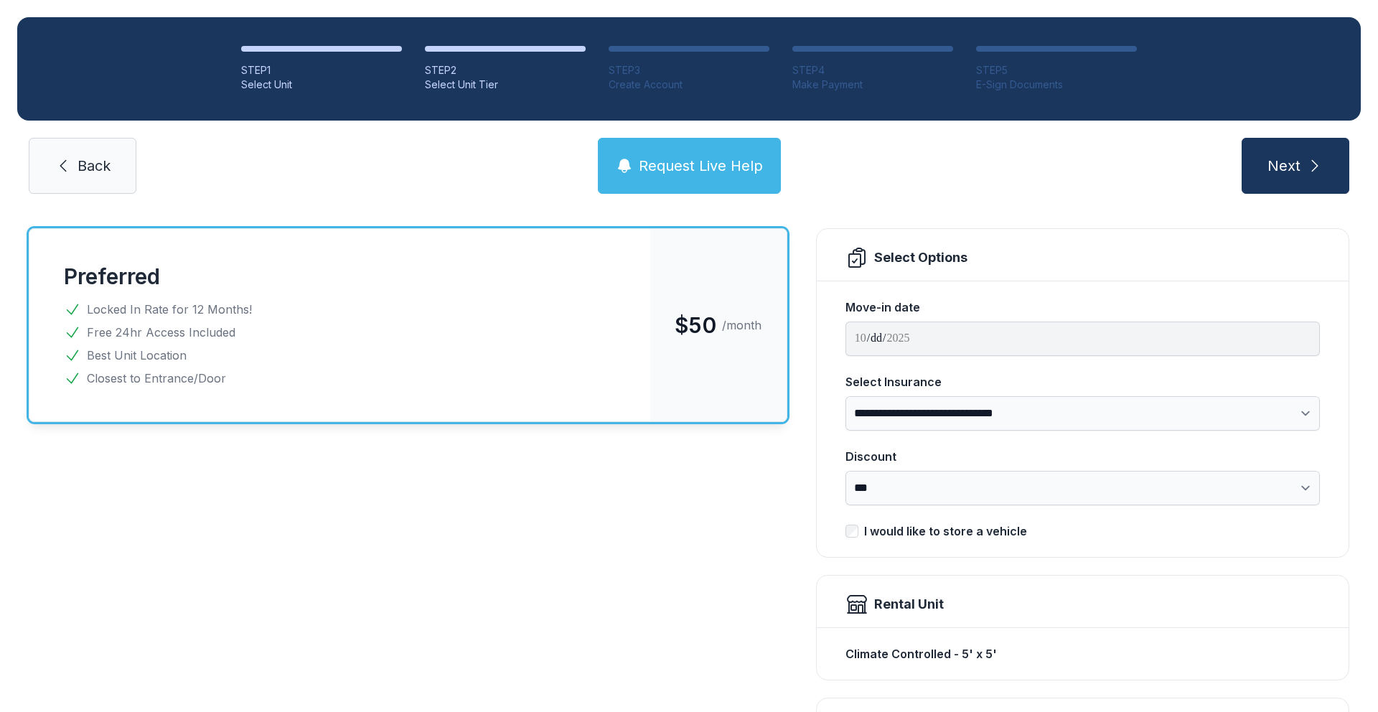
click at [792, 492] on div "**********" at bounding box center [689, 658] width 1321 height 861
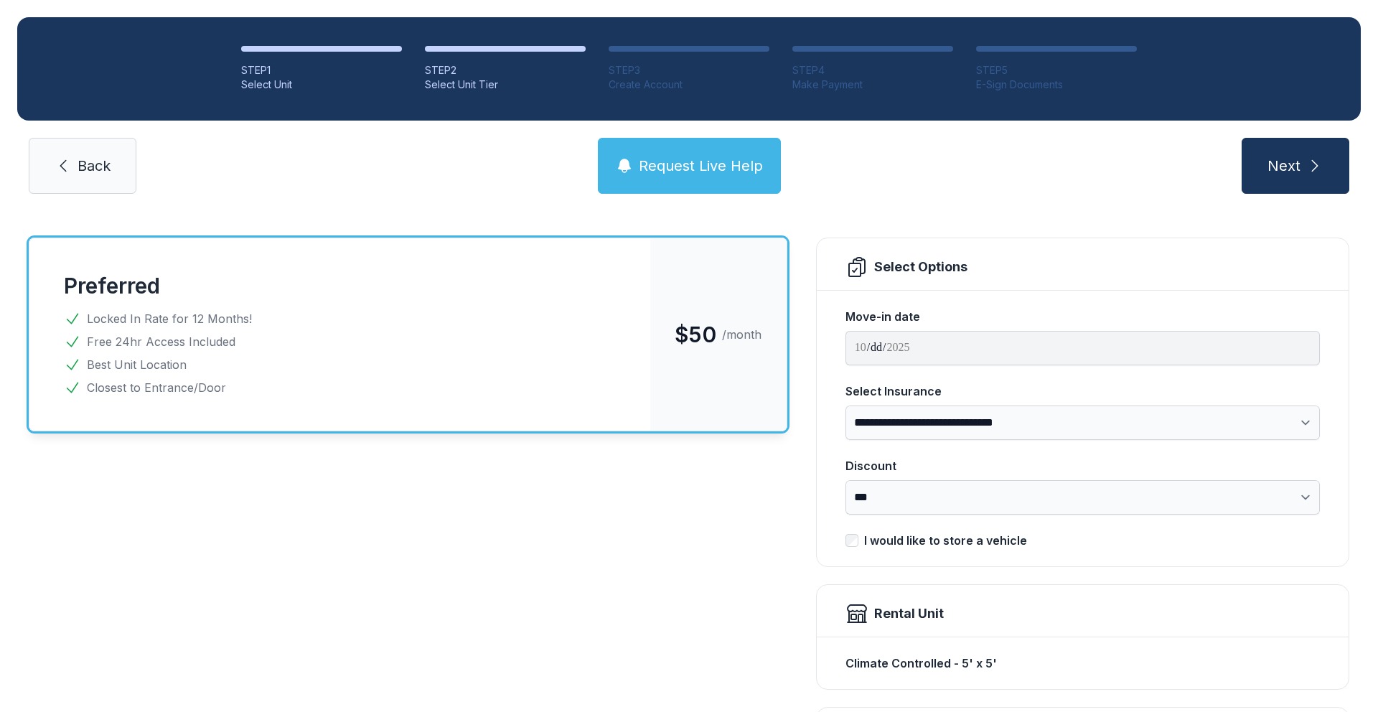
scroll to position [0, 0]
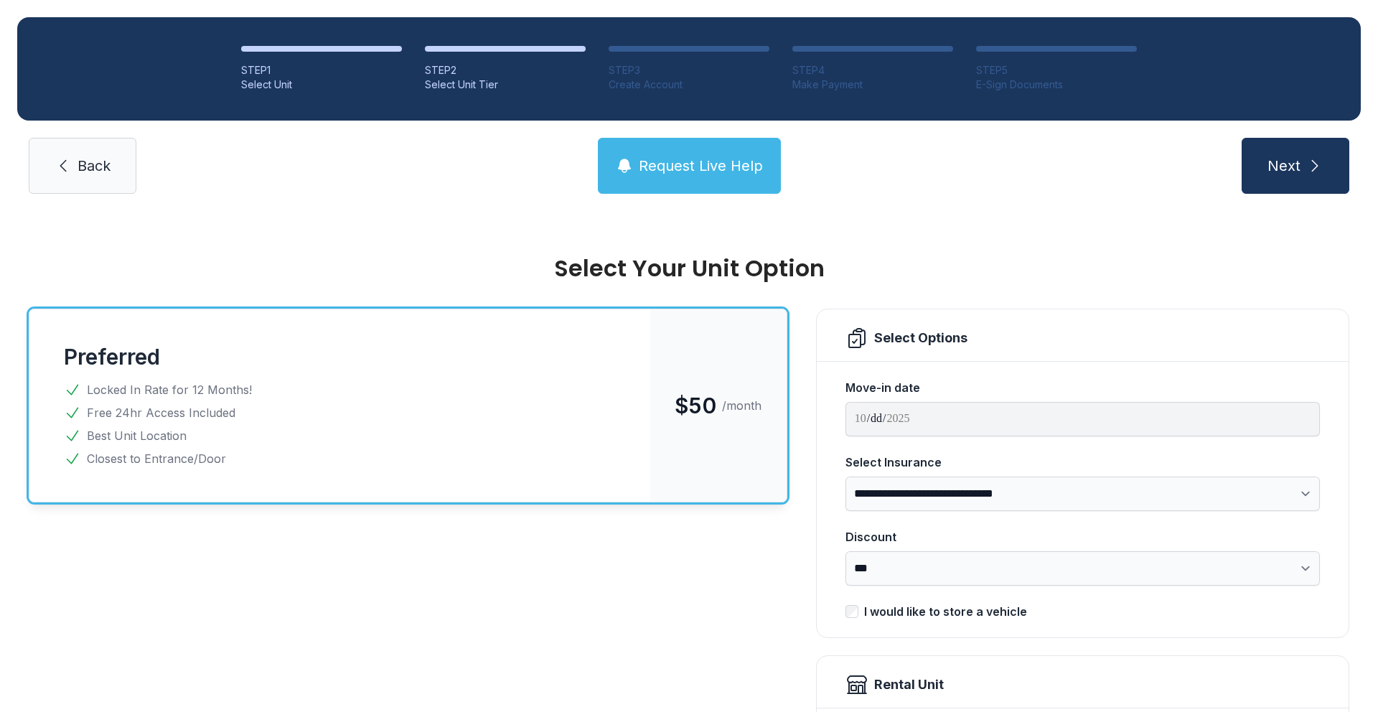
click at [847, 275] on div "Select Your Unit Option" at bounding box center [689, 268] width 1321 height 23
click at [906, 495] on select "**********" at bounding box center [1083, 494] width 475 height 34
